Goal: Find specific page/section: Find specific page/section

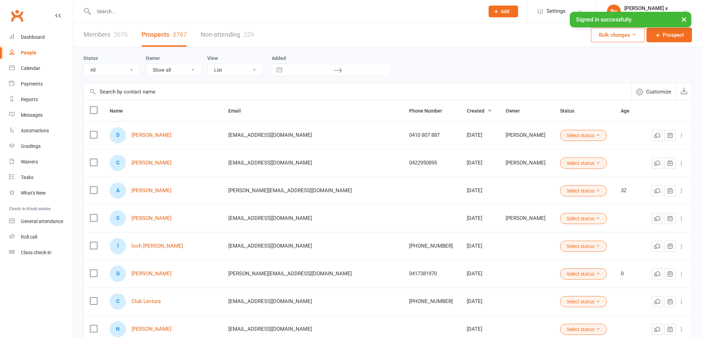
select select "100"
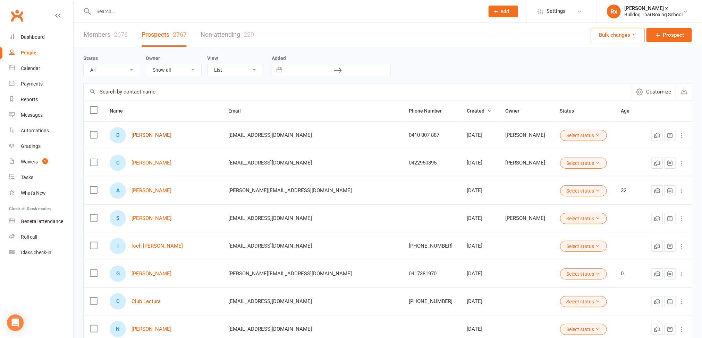
click at [149, 138] on link "[PERSON_NAME]" at bounding box center [151, 135] width 40 height 6
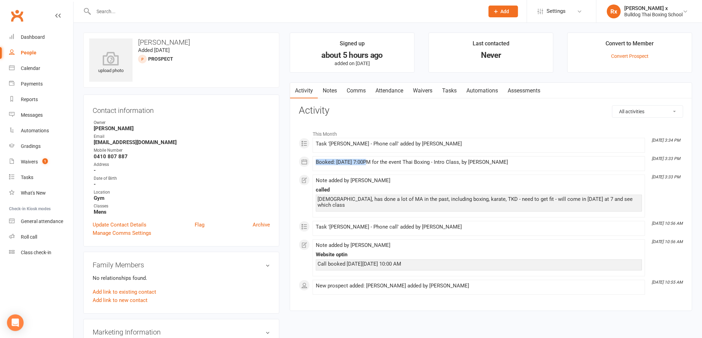
drag, startPoint x: 366, startPoint y: 166, endPoint x: 305, endPoint y: 164, distance: 61.4
click at [312, 164] on li "[DATE] 3:33 PM Booked: [DATE] 7:00PM for the event Thai Boxing - Intro Class, b…" at bounding box center [478, 163] width 332 height 15
copy div "Booked: [DATE]"
click at [25, 52] on div "People" at bounding box center [29, 53] width 16 height 6
select select "100"
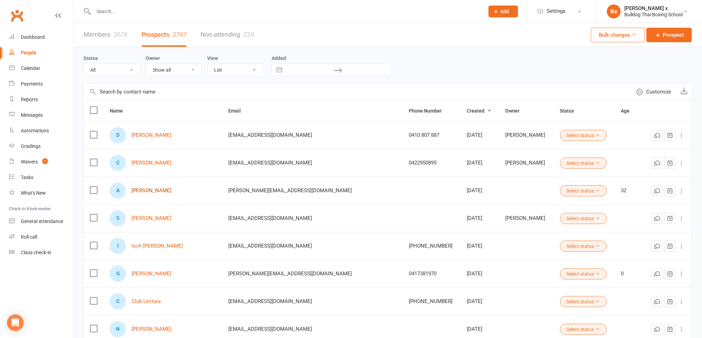
click at [156, 189] on link "[PERSON_NAME]" at bounding box center [151, 191] width 40 height 6
